Goal: Task Accomplishment & Management: Complete application form

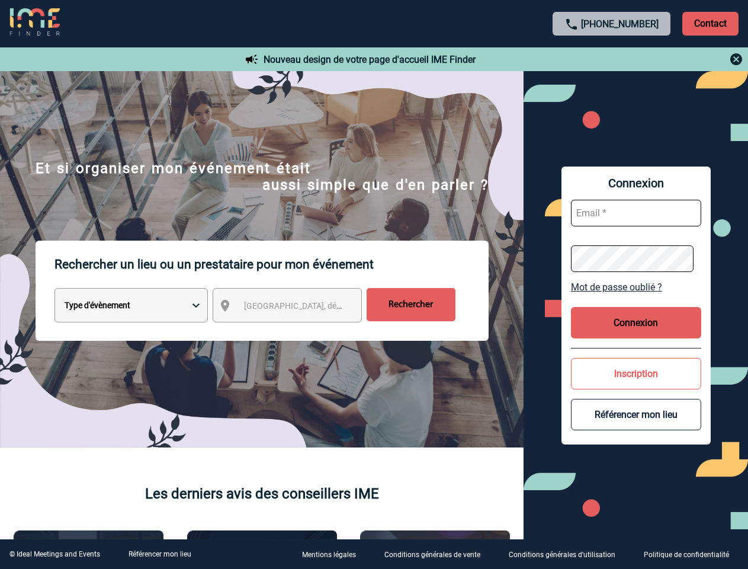
click at [374, 284] on p "Rechercher un lieu ou un prestataire pour mon événement" at bounding box center [272, 264] width 434 height 47
click at [710, 23] on p "Contact" at bounding box center [710, 24] width 56 height 24
click at [612, 59] on div at bounding box center [612, 59] width 264 height 14
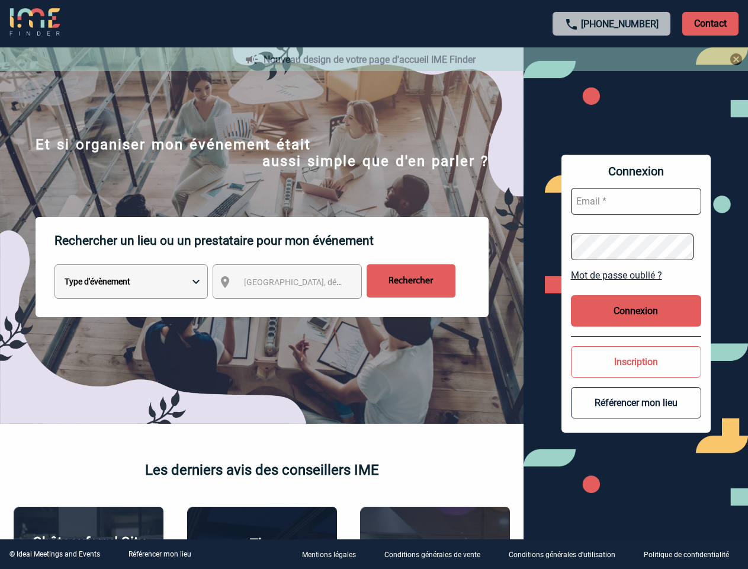
click at [298, 307] on div at bounding box center [374, 284] width 748 height 569
click at [636, 287] on div at bounding box center [374, 284] width 748 height 569
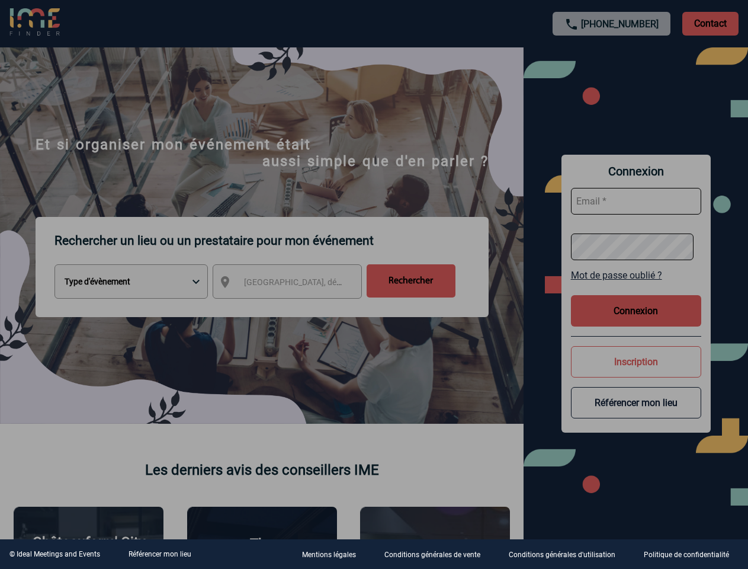
click at [636, 322] on div at bounding box center [374, 284] width 748 height 569
click at [636, 373] on div at bounding box center [374, 284] width 748 height 569
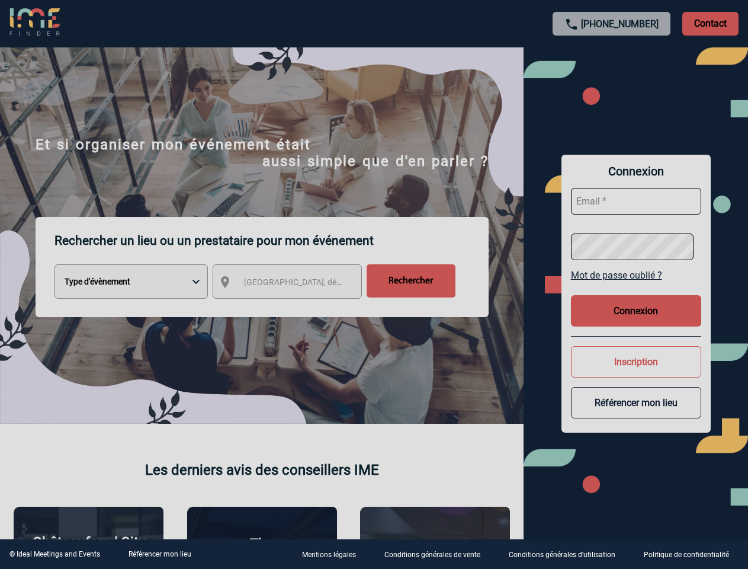
click at [636, 414] on button "Référencer mon lieu" at bounding box center [636, 402] width 130 height 31
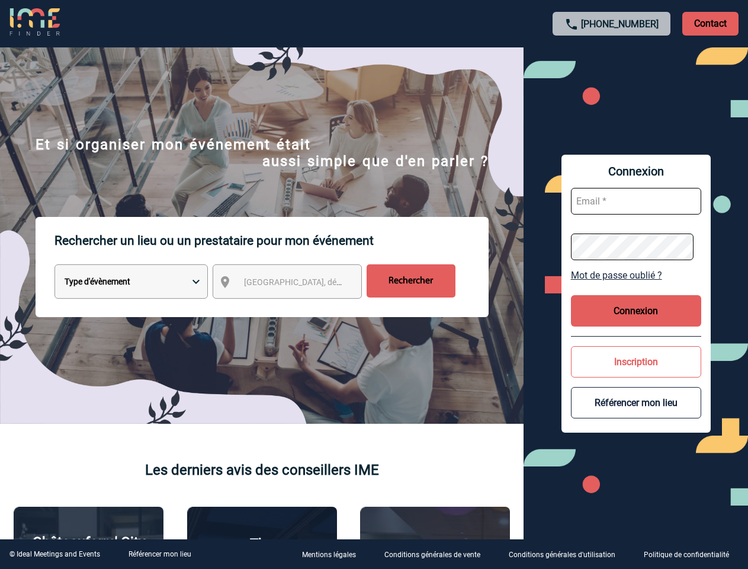
click at [159, 554] on link "Référencer mon lieu" at bounding box center [160, 554] width 63 height 8
